Goal: Check status: Check status

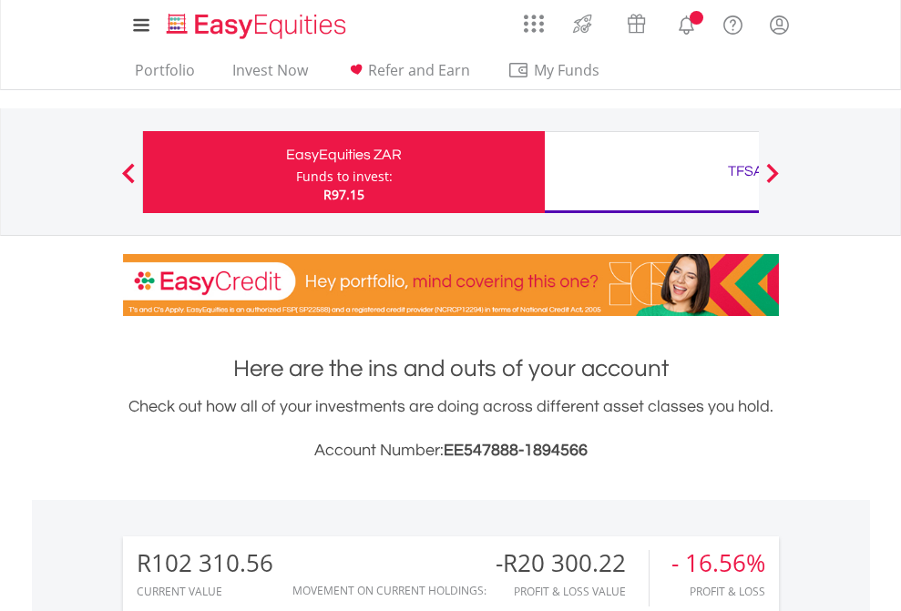
scroll to position [175, 286]
click at [296, 172] on div "Funds to invest:" at bounding box center [344, 177] width 97 height 18
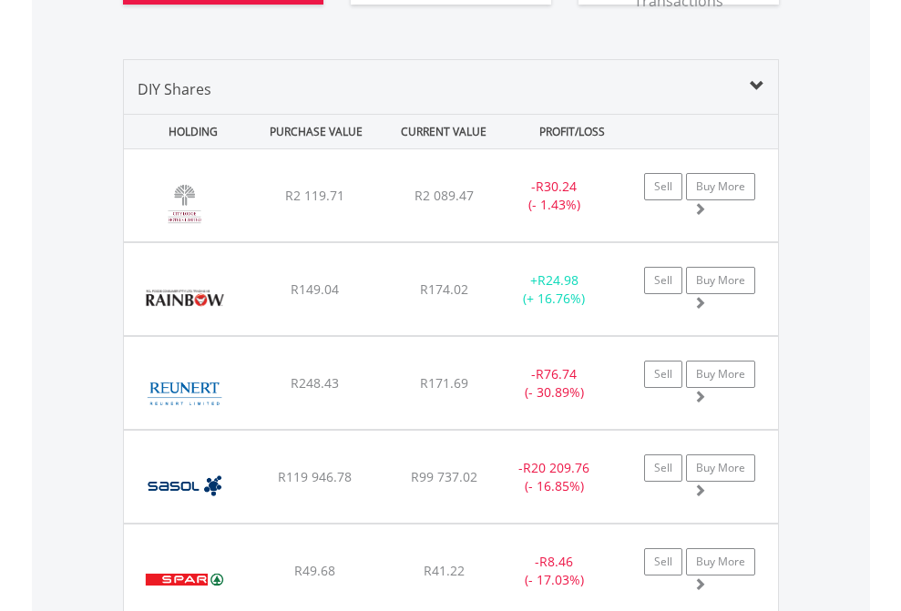
scroll to position [2025, 0]
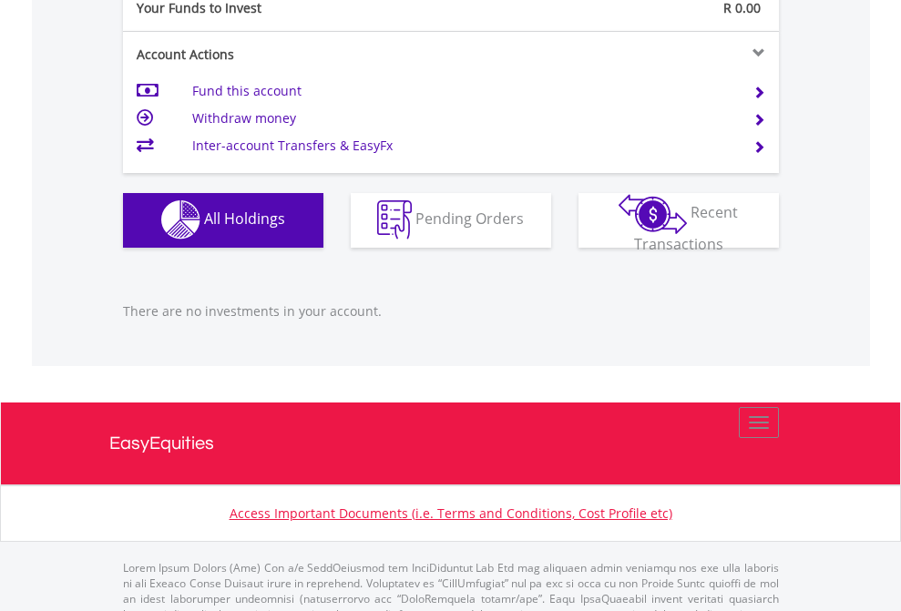
scroll to position [1803, 0]
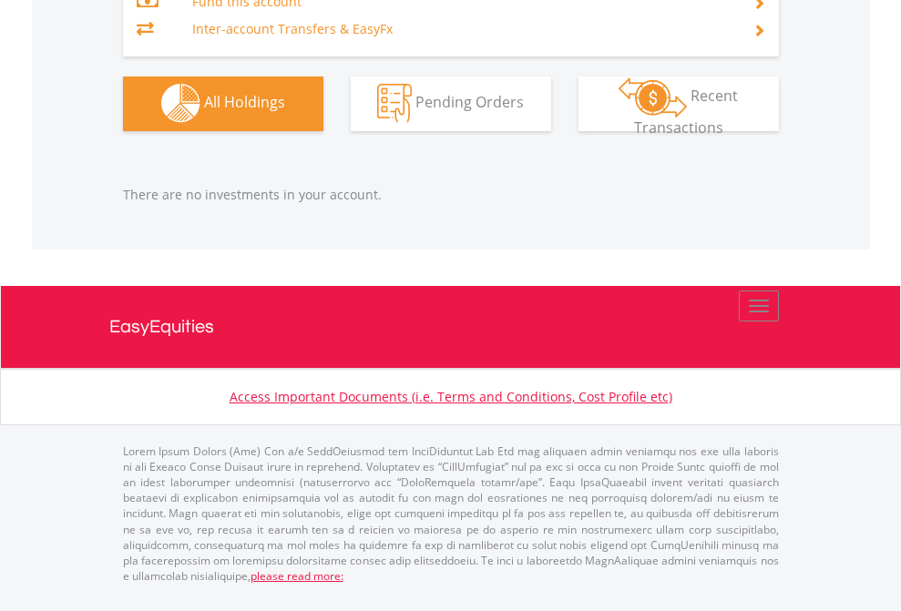
scroll to position [175, 286]
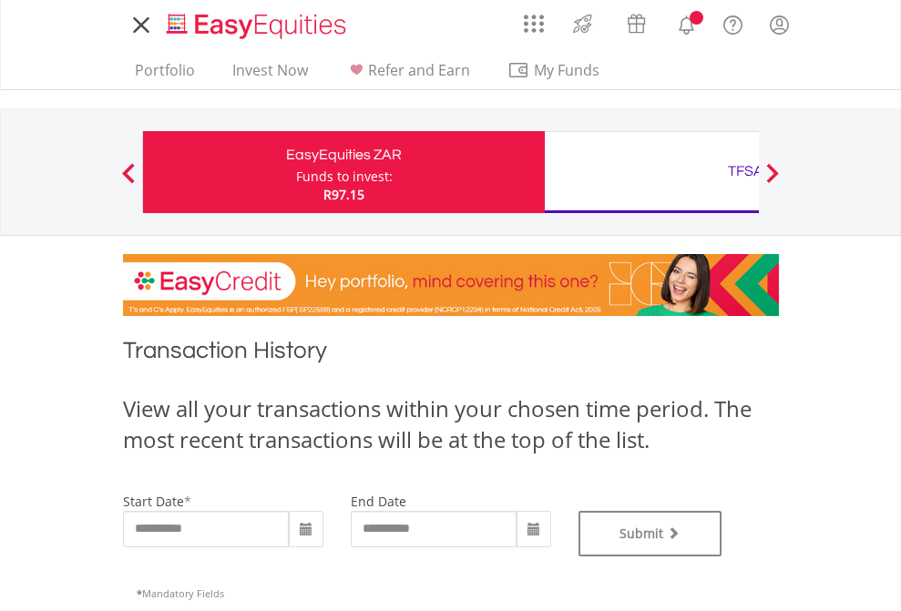
type input "**********"
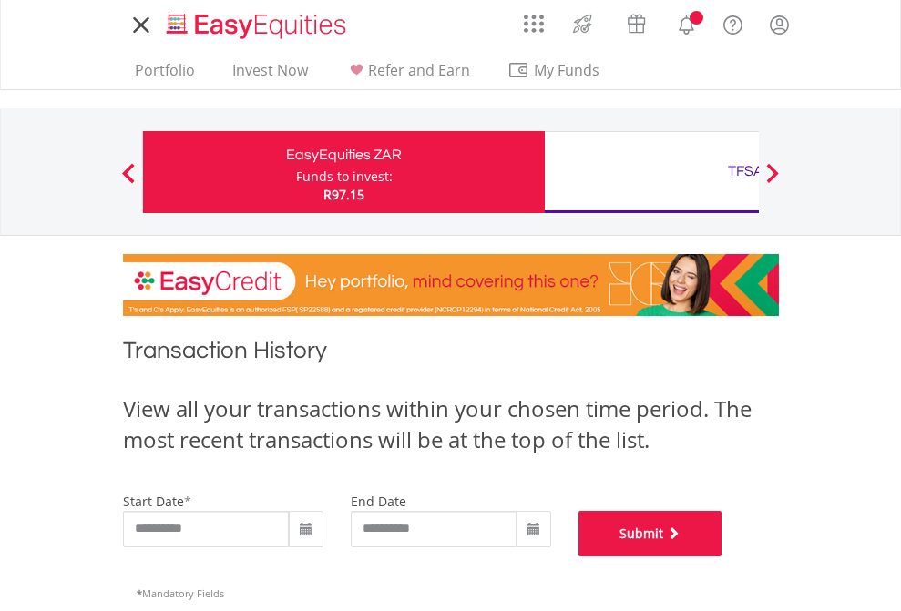
click at [722, 556] on button "Submit" at bounding box center [650, 534] width 144 height 46
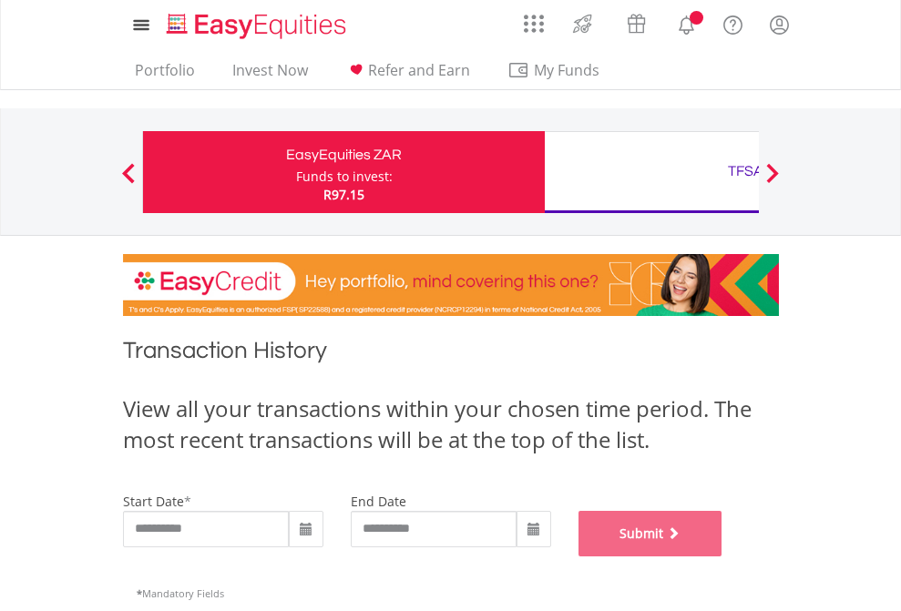
scroll to position [739, 0]
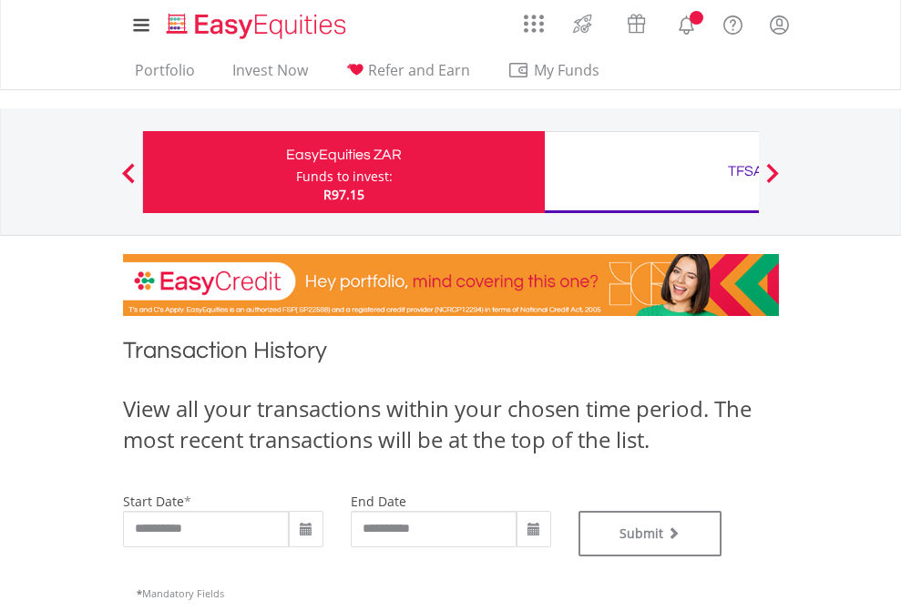
click at [651, 172] on div "TFSA" at bounding box center [745, 170] width 380 height 25
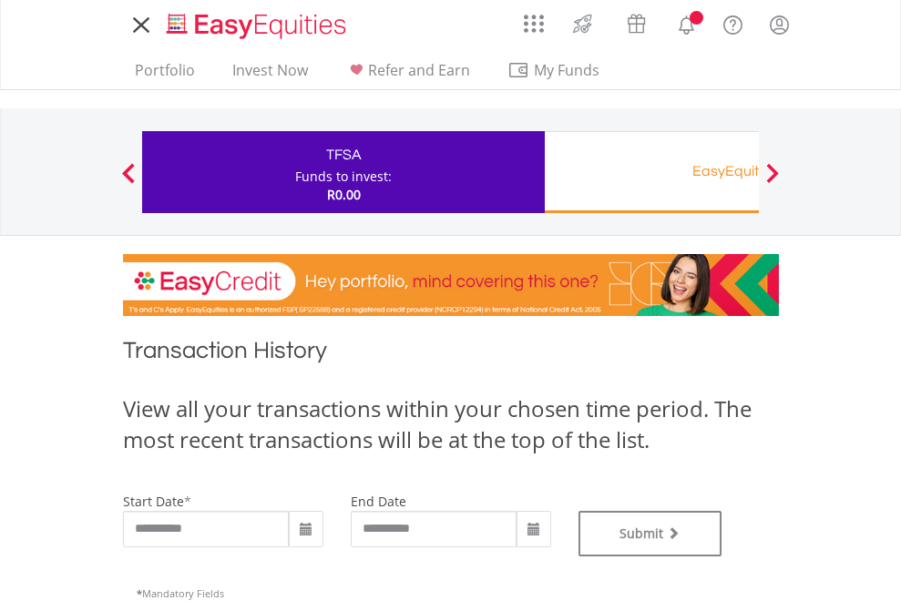
type input "**********"
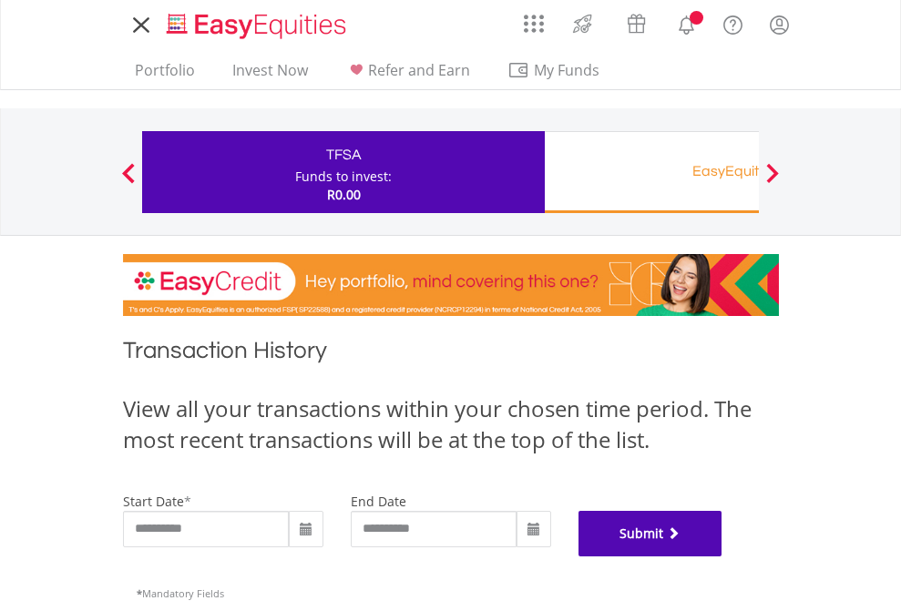
click at [722, 556] on button "Submit" at bounding box center [650, 534] width 144 height 46
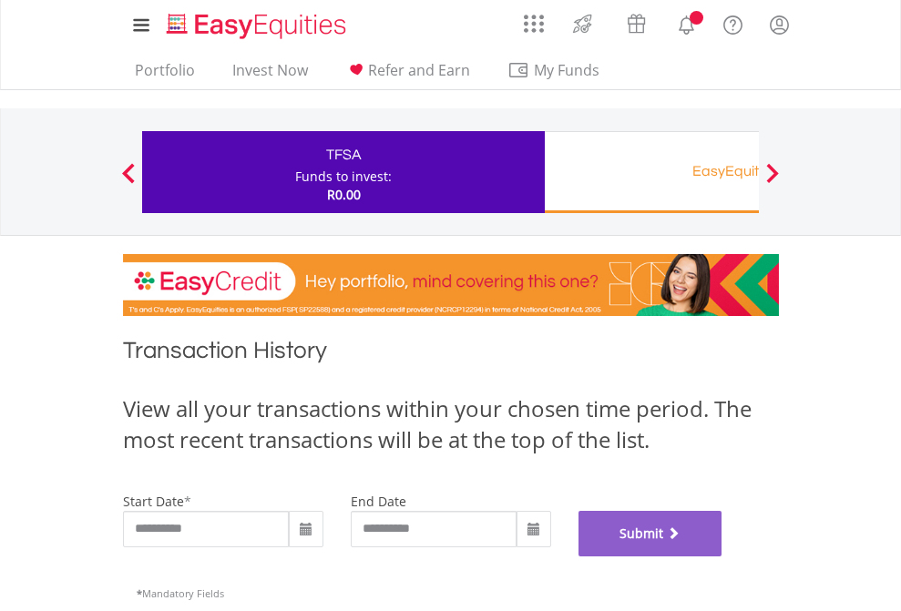
scroll to position [739, 0]
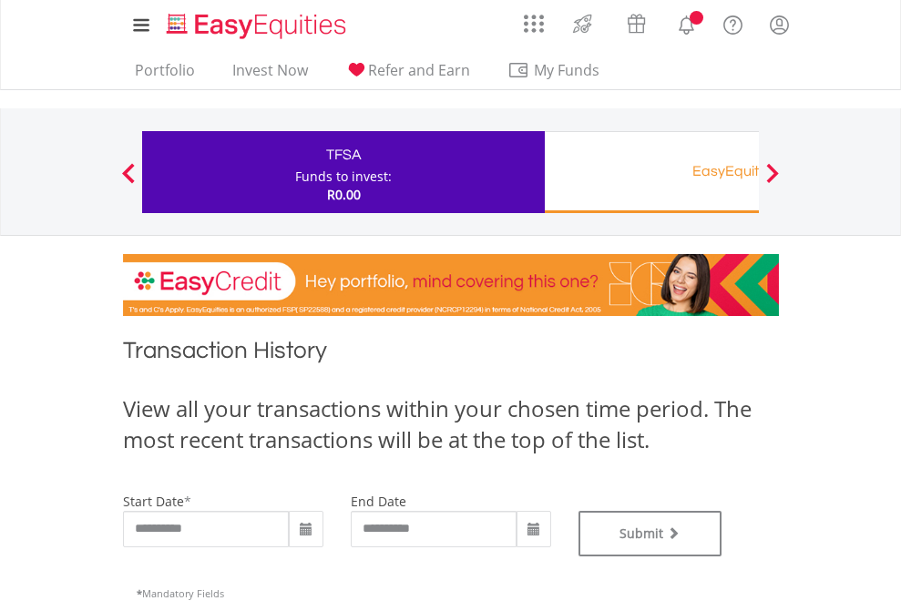
click at [651, 172] on div "EasyEquities RA" at bounding box center [745, 170] width 380 height 25
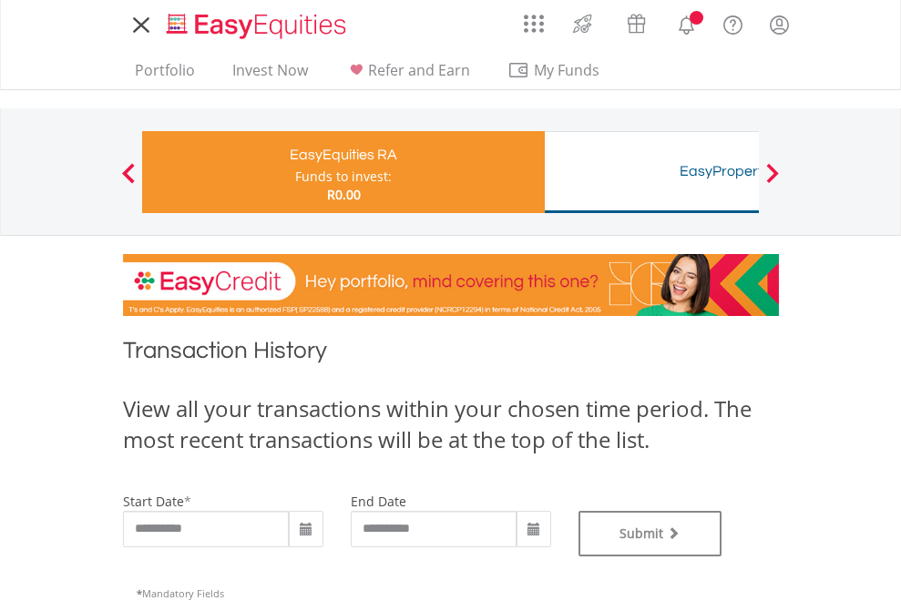
type input "**********"
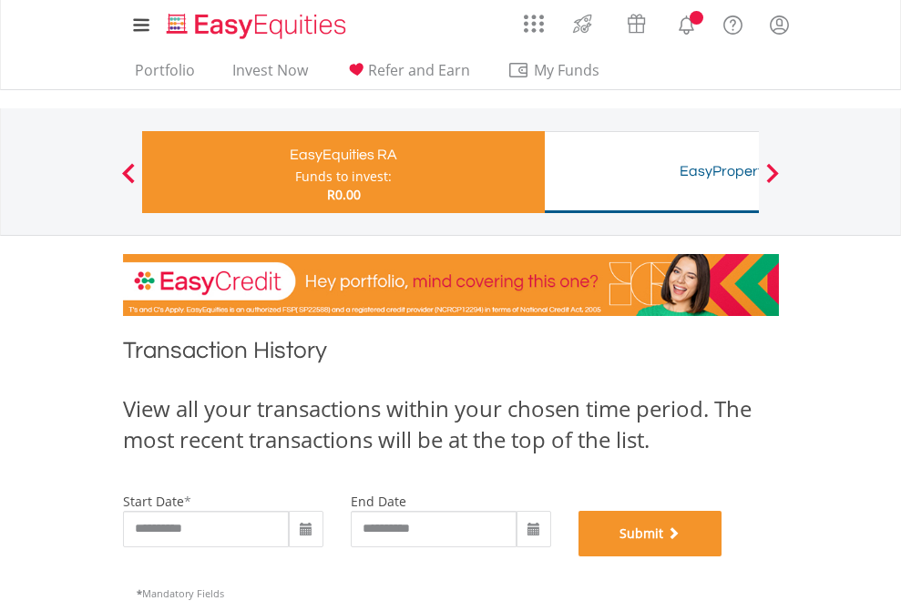
click at [722, 556] on button "Submit" at bounding box center [650, 534] width 144 height 46
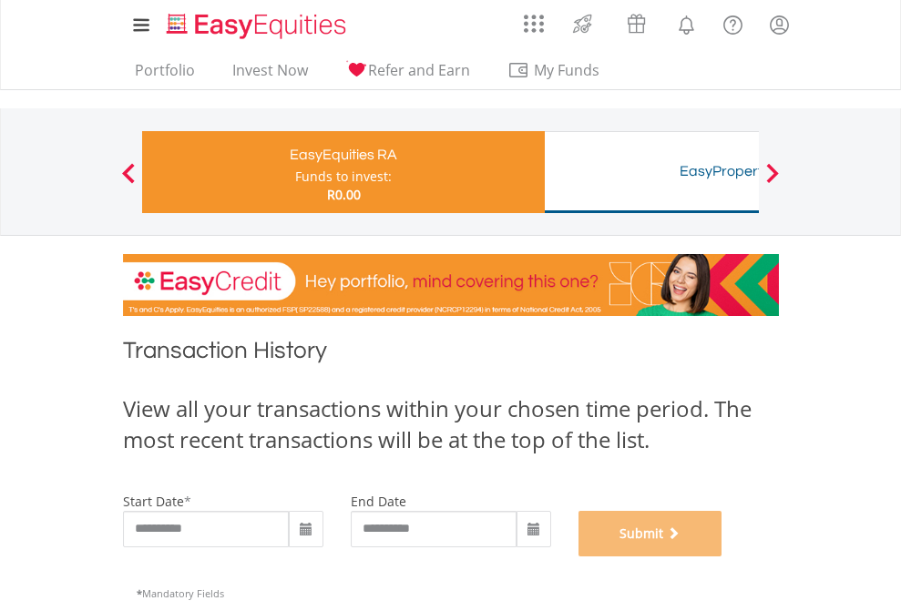
scroll to position [739, 0]
